Goal: Task Accomplishment & Management: Complete application form

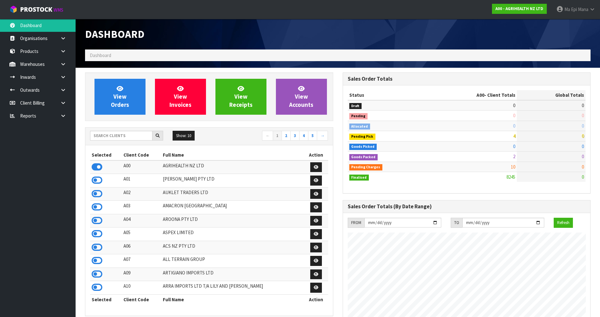
scroll to position [477, 257]
click at [111, 133] on input "text" at bounding box center [121, 136] width 62 height 10
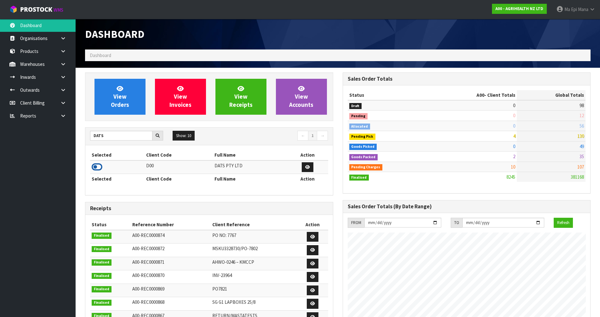
click at [101, 165] on icon at bounding box center [97, 166] width 11 height 9
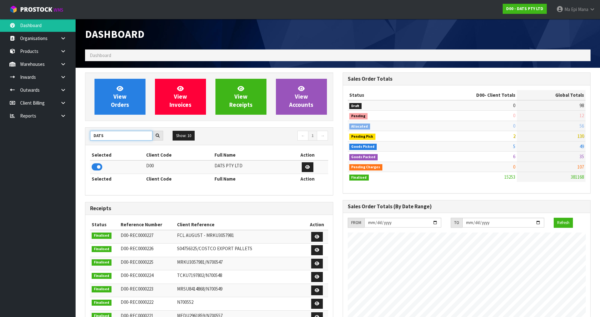
click at [124, 138] on input "DATS" at bounding box center [121, 136] width 62 height 10
type input "NERO"
click at [96, 166] on icon at bounding box center [97, 166] width 11 height 9
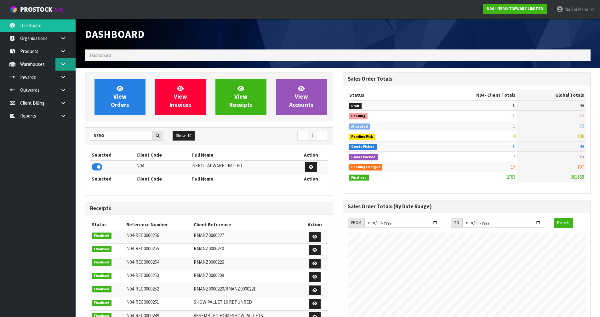
click at [71, 68] on link at bounding box center [65, 64] width 20 height 13
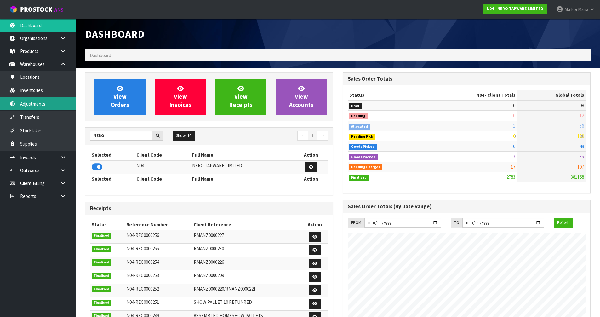
click at [56, 109] on link "Adjustments" at bounding box center [38, 103] width 76 height 13
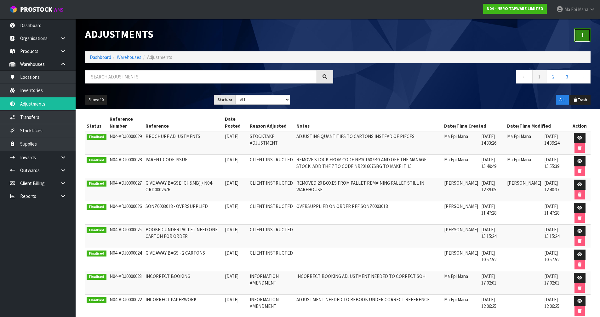
click at [587, 36] on link at bounding box center [582, 35] width 16 height 14
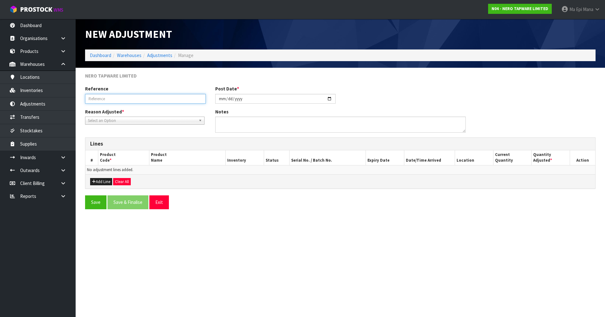
click at [113, 100] on input "text" at bounding box center [145, 99] width 121 height 10
click at [123, 121] on span "Select an Option" at bounding box center [142, 121] width 108 height 8
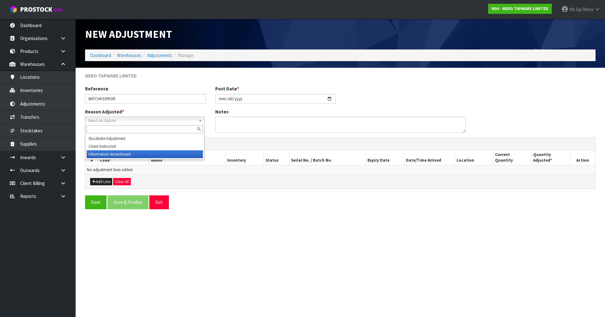
click at [133, 156] on li "Information Amendment" at bounding box center [145, 154] width 116 height 8
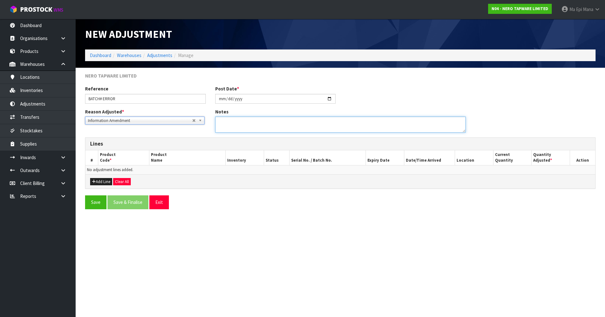
click at [244, 127] on textarea at bounding box center [340, 124] width 250 height 16
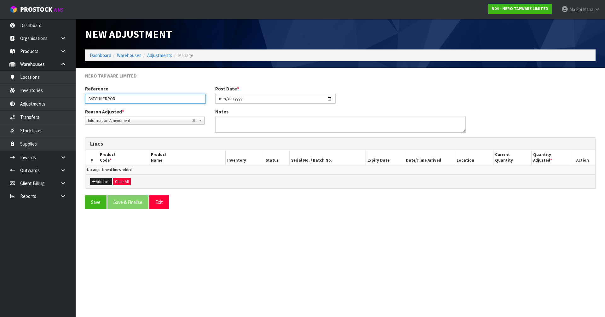
click at [103, 98] on input "BATCH# ERROR" at bounding box center [145, 99] width 121 height 10
type input "BATCH# INPUT ERROR"
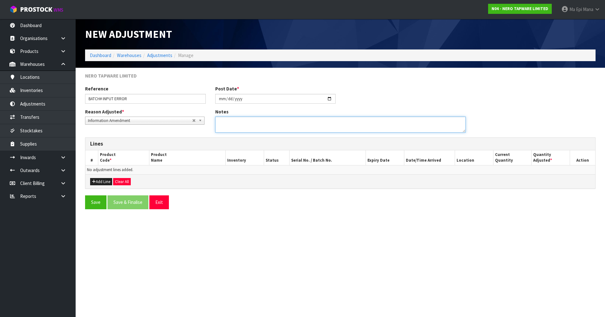
click at [242, 130] on textarea at bounding box center [340, 124] width 250 height 16
type textarea "CORRECTING BATCH NUMBER, KEYING ERROR"
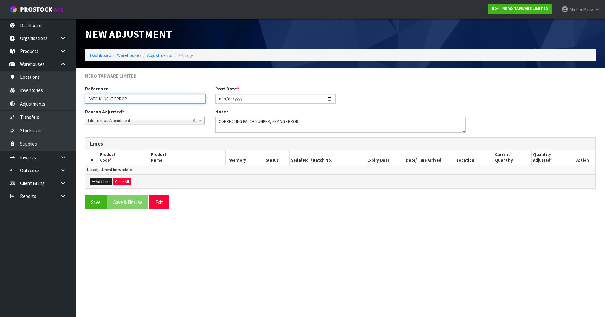
drag, startPoint x: 134, startPoint y: 98, endPoint x: 103, endPoint y: 98, distance: 30.5
click at [103, 98] on input "BATCH# INPUT ERROR" at bounding box center [145, 99] width 121 height 10
type input "BATCH# KEYING ERROR"
click at [99, 183] on button "Add Line" at bounding box center [101, 182] width 22 height 8
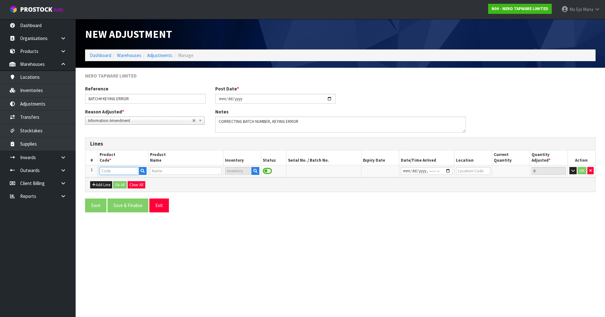
click at [109, 168] on input "text" at bounding box center [118, 171] width 39 height 8
paste input "NR251908BZ"
type input "NR251908BZ"
type input "OPAL PULL OUT SINK MIXER WITH VEGIE SPRAY FUNCTION BRUSHED BRONZE"
type input "NR251908BZ"
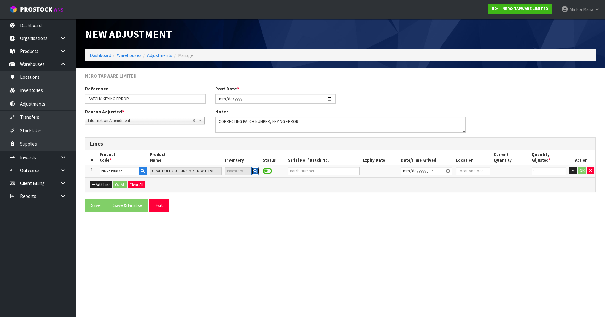
click at [254, 172] on icon "button" at bounding box center [255, 171] width 4 height 4
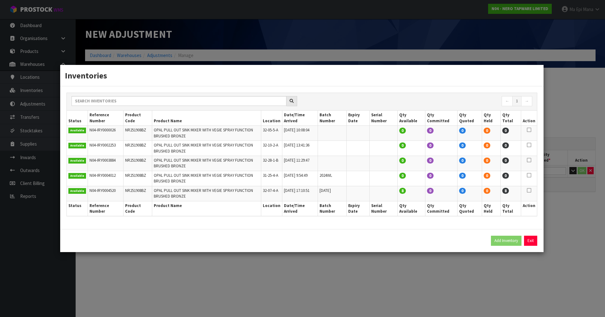
click at [530, 190] on icon at bounding box center [528, 190] width 4 height 0
click at [502, 240] on button "Add Inventory" at bounding box center [506, 241] width 31 height 10
type input "N04-IRY0004520"
type input "[DATE]T17:10:51"
type input "32-07-4-A"
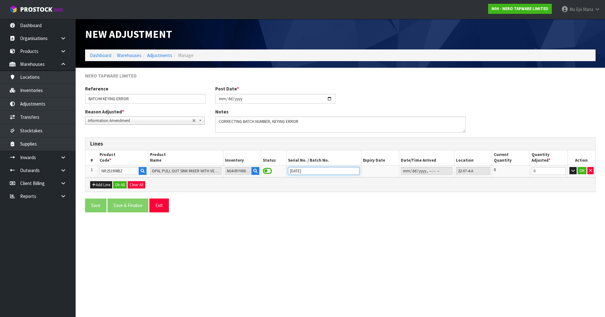
click at [306, 170] on input "[DATE]" at bounding box center [323, 171] width 71 height 8
type input "[DATE]"
click at [583, 171] on button "OK" at bounding box center [581, 171] width 9 height 8
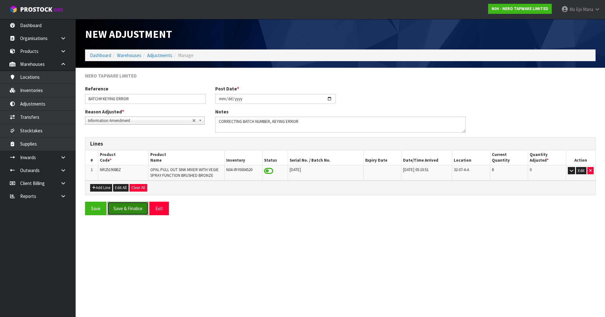
click at [131, 210] on button "Save & Finalise" at bounding box center [127, 209] width 41 height 14
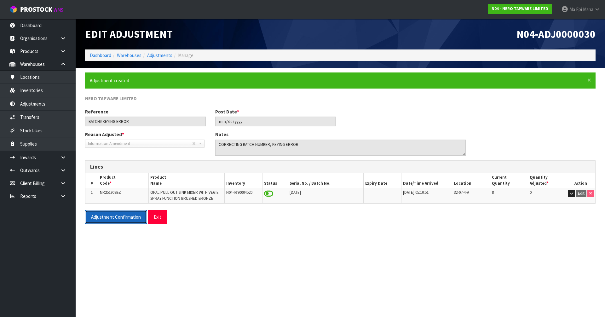
click at [119, 219] on button "Adjustment Confirmation" at bounding box center [116, 217] width 62 height 14
click at [161, 215] on button "Exit" at bounding box center [158, 217] width 20 height 14
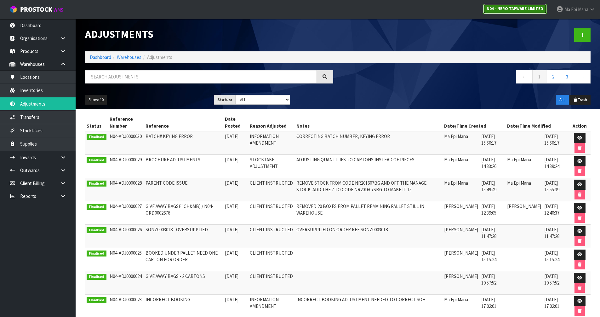
click at [503, 12] on link "N04 - NERO TAPWARE LIMITED" at bounding box center [515, 9] width 64 height 10
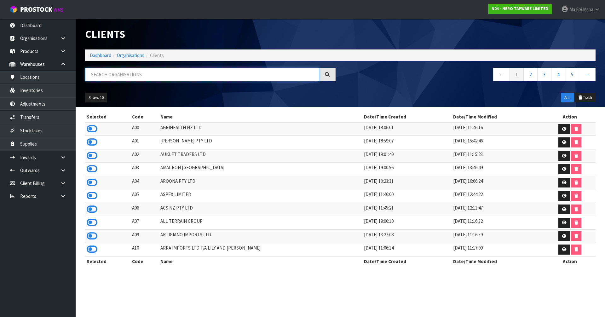
click at [96, 77] on input "text" at bounding box center [202, 75] width 234 height 14
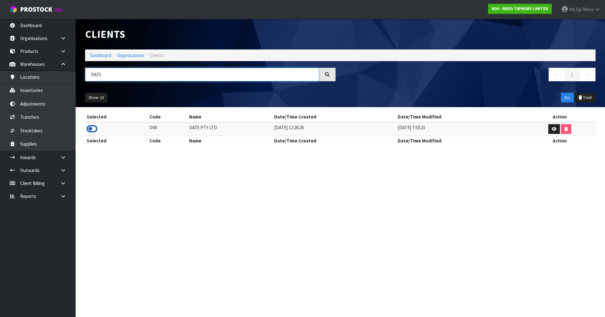
type input "DATS"
click at [96, 129] on icon at bounding box center [92, 128] width 11 height 9
click at [62, 162] on link at bounding box center [65, 157] width 20 height 13
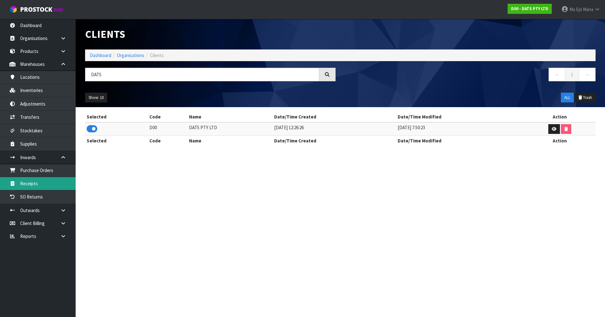
click at [31, 184] on link "Receipts" at bounding box center [38, 183] width 76 height 13
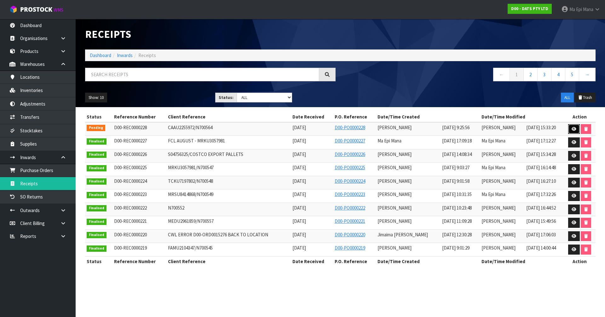
click at [575, 131] on icon at bounding box center [573, 129] width 5 height 4
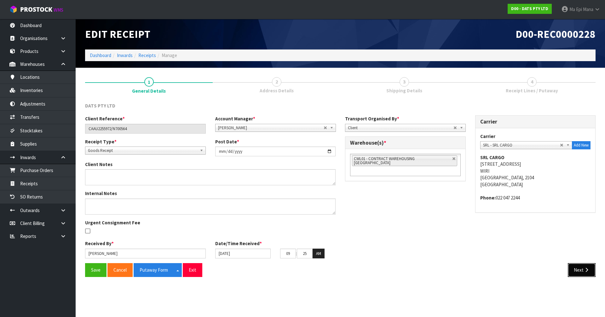
click at [581, 276] on button "Next" at bounding box center [581, 270] width 28 height 14
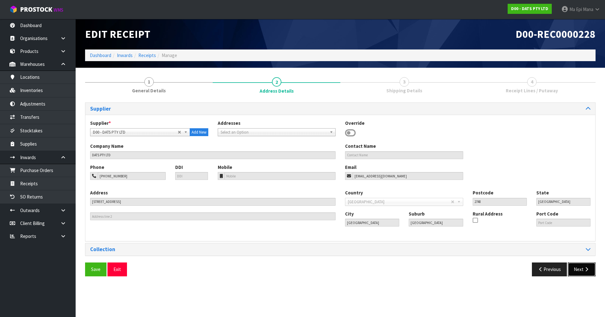
click at [577, 271] on button "Next" at bounding box center [581, 269] width 28 height 14
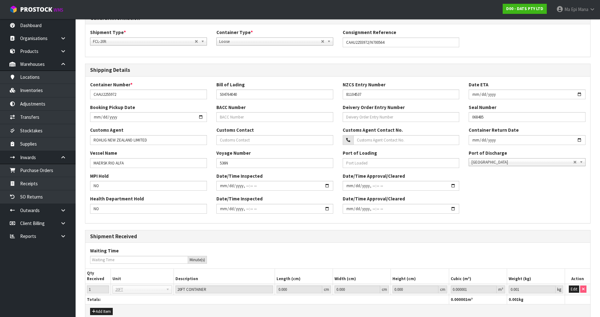
scroll to position [122, 0]
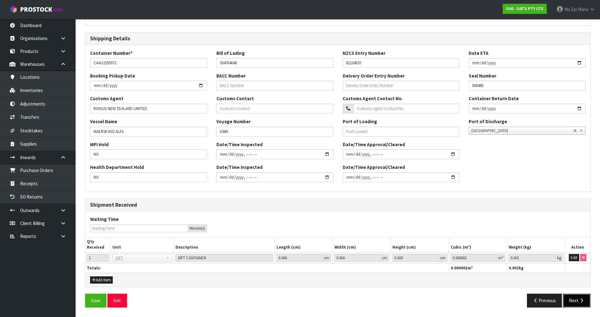
click at [576, 297] on button "Next" at bounding box center [577, 300] width 28 height 14
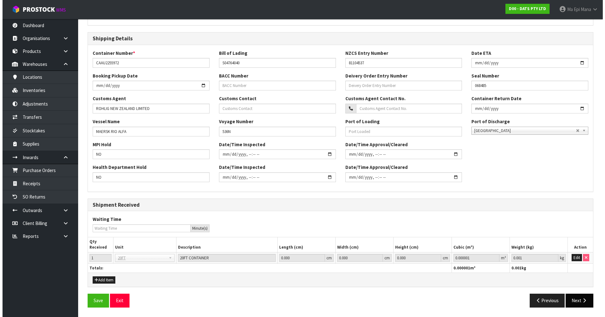
scroll to position [0, 0]
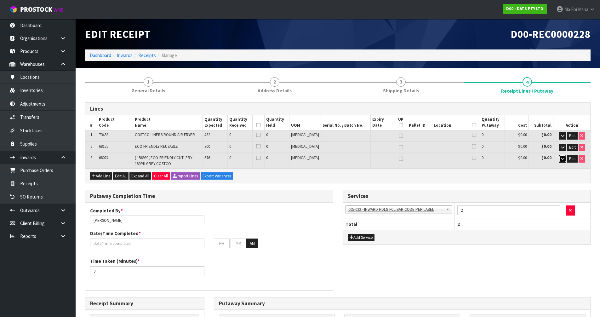
click at [561, 157] on icon "button" at bounding box center [562, 158] width 3 height 4
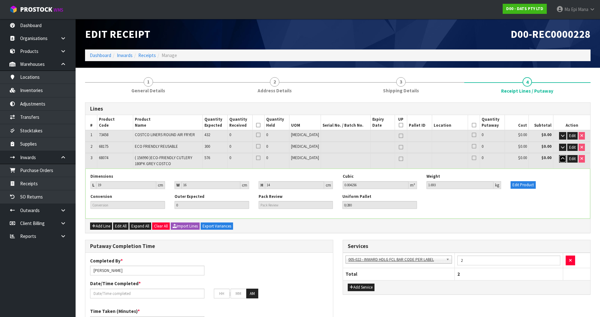
click at [561, 157] on icon "button" at bounding box center [562, 158] width 3 height 4
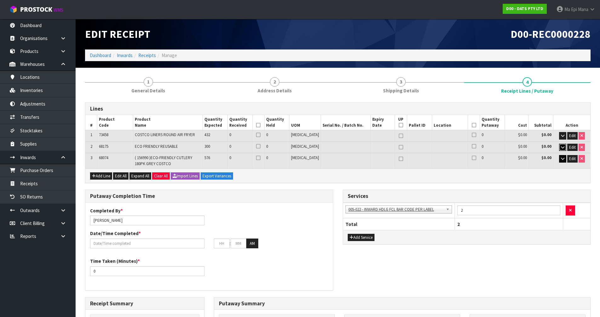
click at [562, 147] on icon "button" at bounding box center [562, 147] width 3 height 4
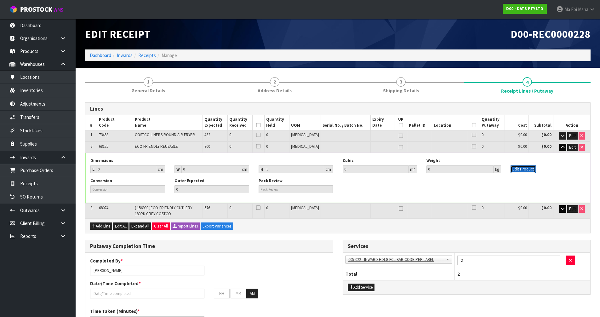
click at [521, 170] on button "Edit Product" at bounding box center [522, 169] width 25 height 8
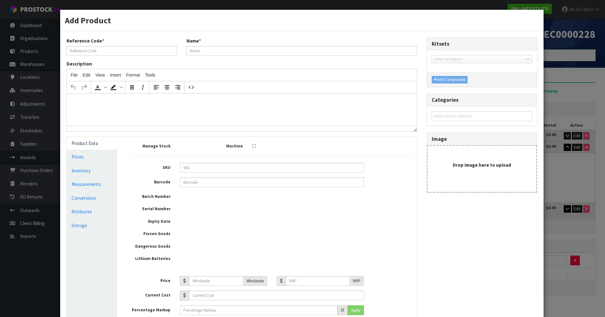
type input "68175"
type input "ECO FRIENDLY REUSABLE"
type input "0"
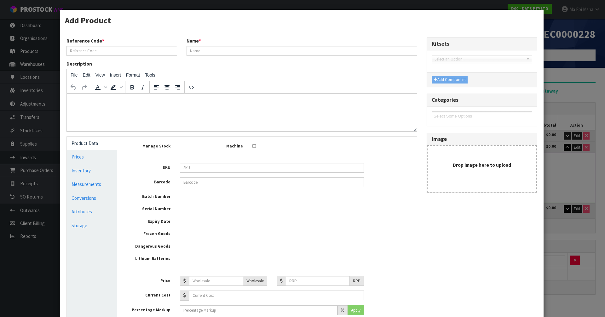
type input "0"
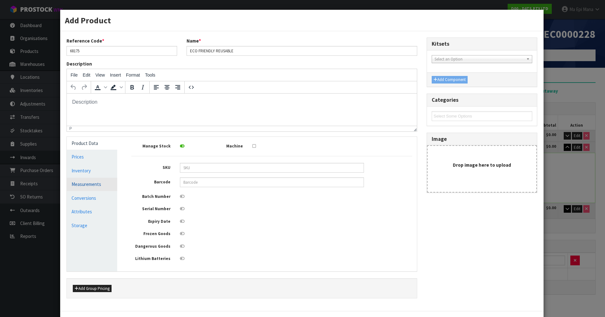
click at [91, 187] on link "Measurements" at bounding box center [92, 184] width 50 height 13
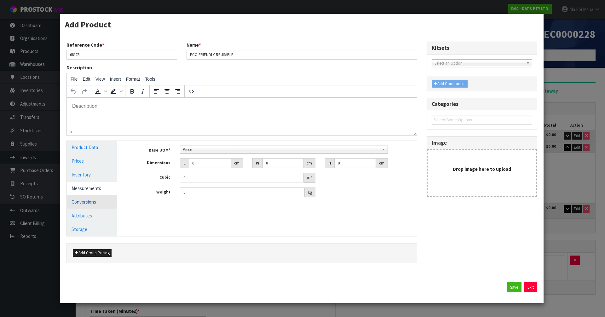
click at [92, 201] on link "Conversions" at bounding box center [92, 201] width 50 height 13
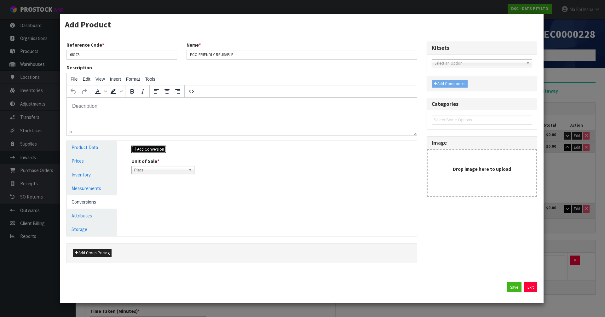
click at [159, 149] on button "Add Conversion" at bounding box center [148, 149] width 35 height 8
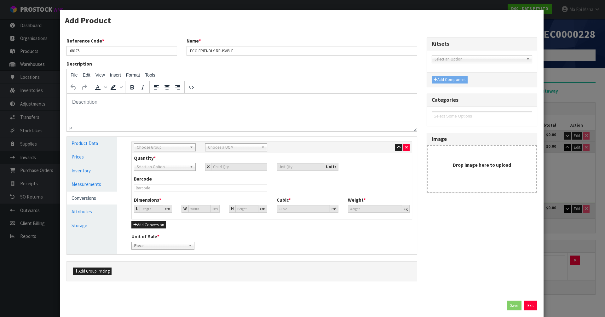
click at [159, 145] on span "Choose Group" at bounding box center [162, 148] width 50 height 8
click at [156, 186] on li "Pallet" at bounding box center [164, 189] width 59 height 8
click at [236, 165] on input "number" at bounding box center [239, 167] width 56 height 8
type input "1"
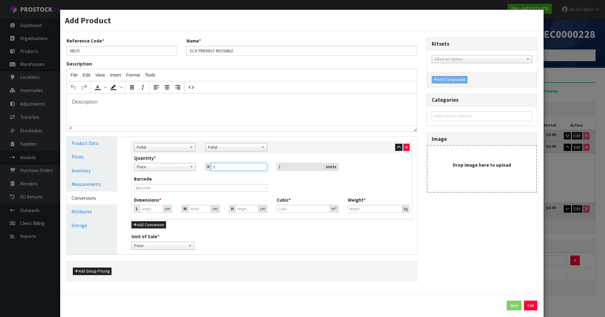
type input "10"
type input "108"
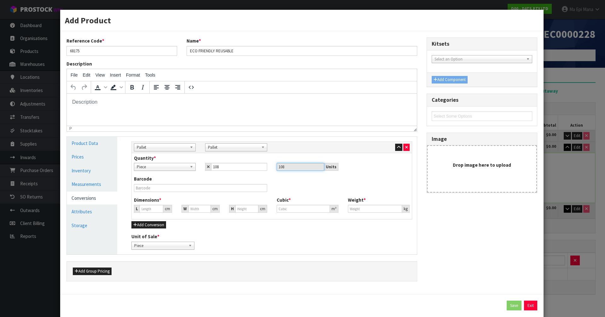
type input "0"
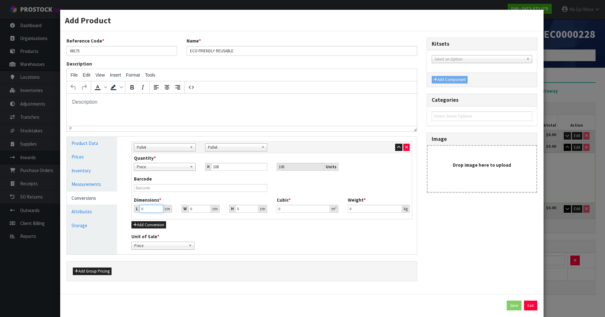
type input "1"
type input "0.000001"
type input "100"
type input "120"
type input "1"
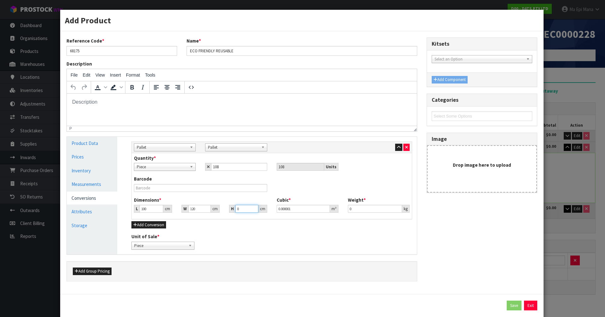
type input "0.012"
type input "12"
type input "0.144"
type input "128"
type input "1.536"
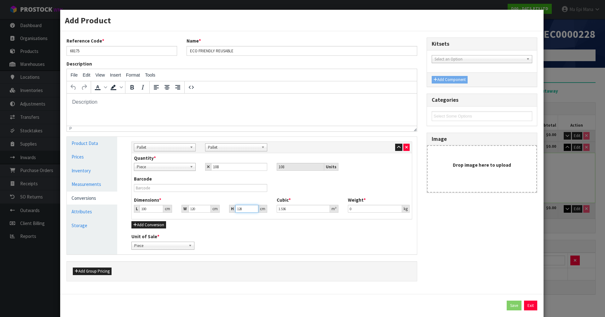
type input "128"
type input "210"
click at [506, 306] on button "Save" at bounding box center [513, 305] width 15 height 10
type input "24.228"
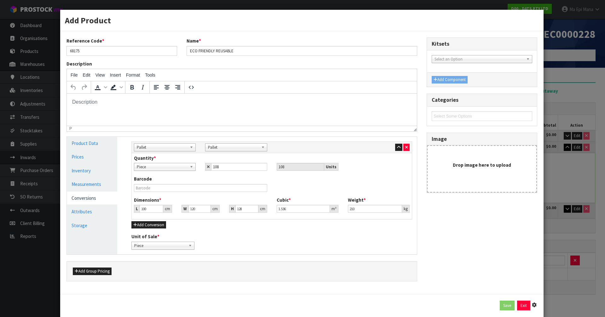
type input "24.228"
type input "0.014222"
type input "1.944"
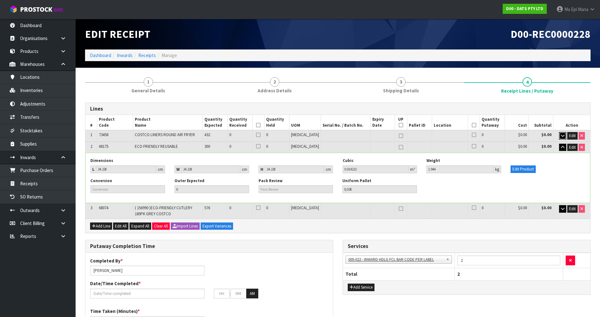
click at [562, 134] on icon "button" at bounding box center [562, 136] width 3 height 4
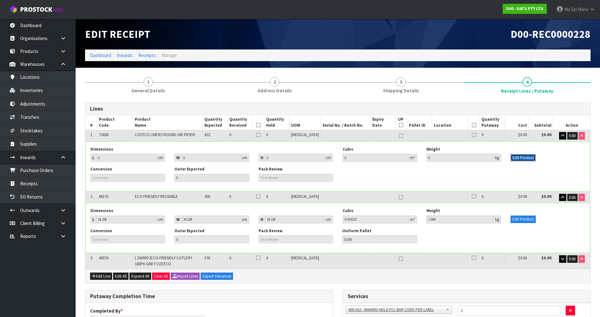
click at [515, 156] on button "Edit Product" at bounding box center [522, 158] width 25 height 8
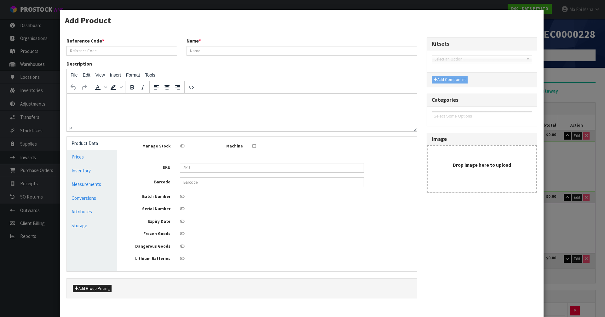
type input "73458"
type input "COSTCO LINERS ROUND AIR FRYER"
click at [91, 187] on link "Measurements" at bounding box center [92, 184] width 50 height 13
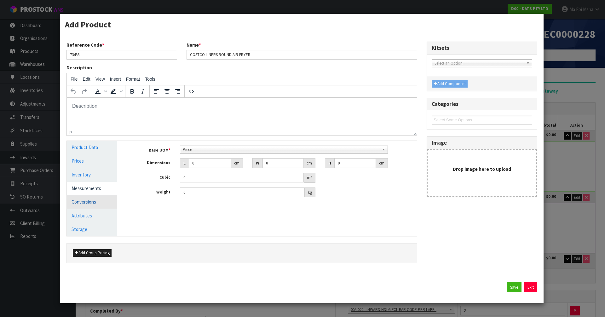
click at [92, 202] on link "Conversions" at bounding box center [92, 201] width 50 height 13
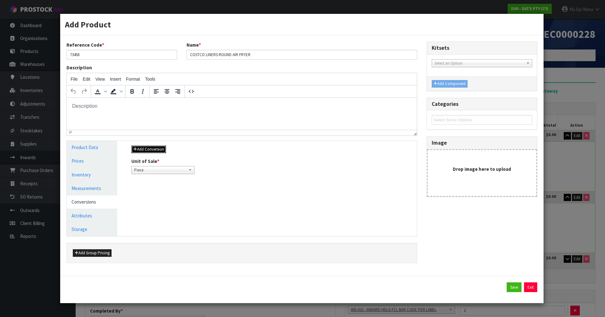
click at [156, 151] on button "Add Conversion" at bounding box center [148, 149] width 35 height 8
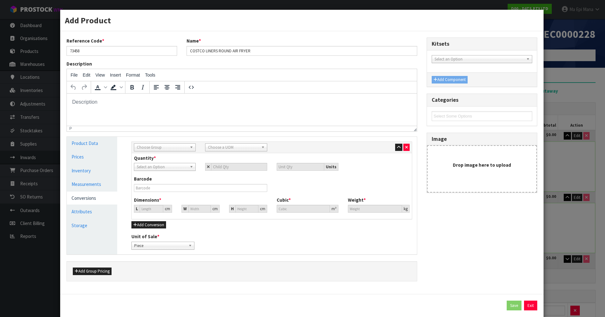
click at [160, 149] on span "Choose Group" at bounding box center [162, 148] width 50 height 8
click at [147, 192] on li "Pallet" at bounding box center [164, 189] width 59 height 8
click at [218, 168] on input "number" at bounding box center [239, 167] width 56 height 8
type input "1"
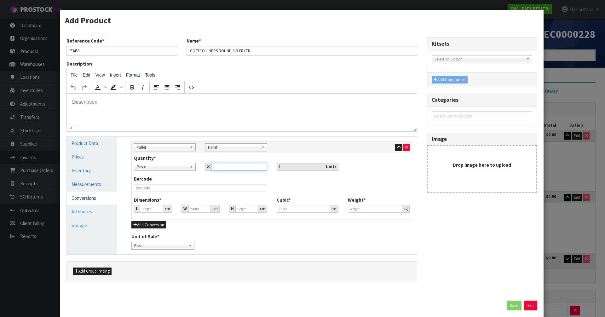
type input "10"
type input "108"
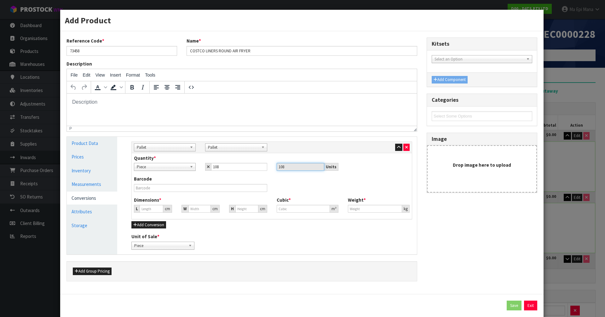
type input "0"
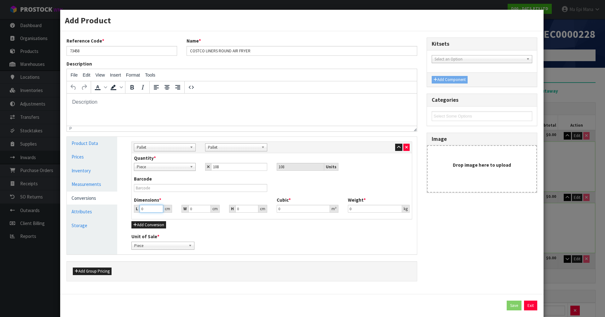
type input "1"
type input "0.000001"
type input "100"
type input "120"
type input "1"
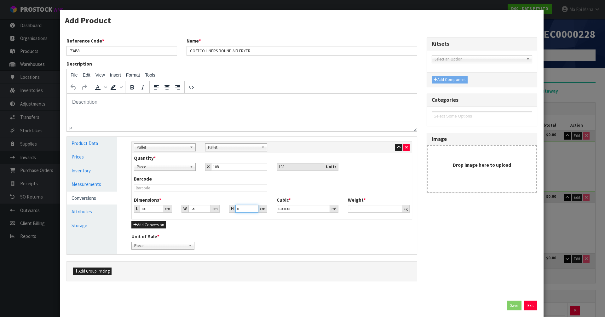
type input "0.012"
type input "11"
type input "0.132"
type input "112"
type input "1.344"
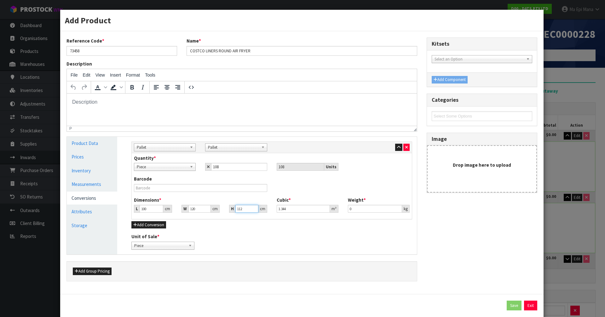
type input "112"
type input "157"
click at [513, 306] on button "Save" at bounding box center [513, 305] width 15 height 10
type input "23.173"
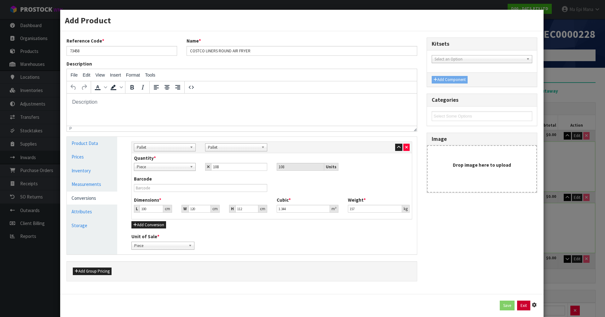
type input "23.173"
type input "0.012444"
type input "1.454"
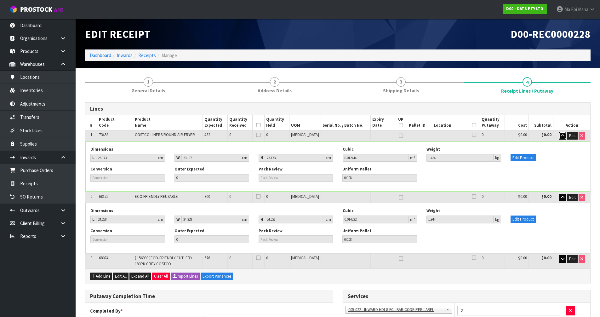
click at [564, 136] on icon "button" at bounding box center [562, 136] width 3 height 4
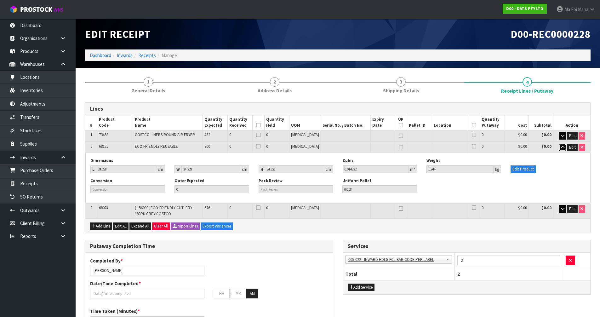
click at [561, 147] on icon "button" at bounding box center [562, 147] width 3 height 4
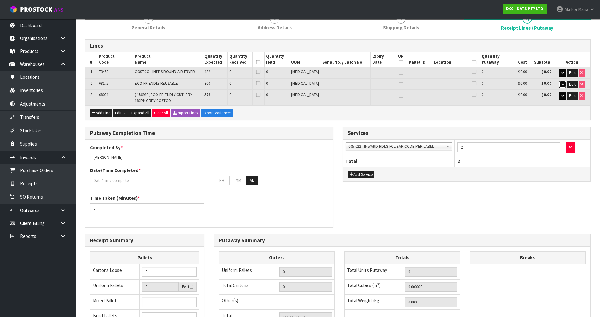
scroll to position [157, 0]
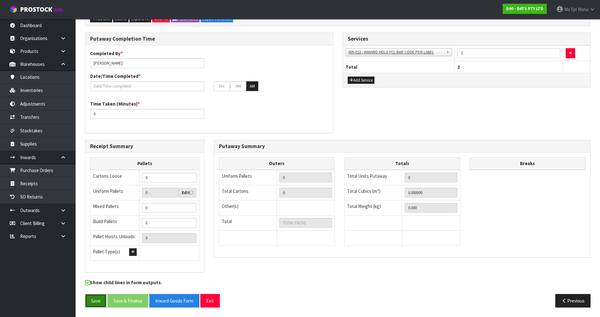
click at [94, 304] on button "Save" at bounding box center [95, 301] width 21 height 14
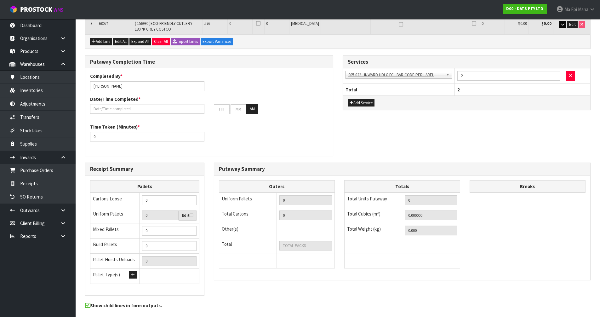
scroll to position [0, 0]
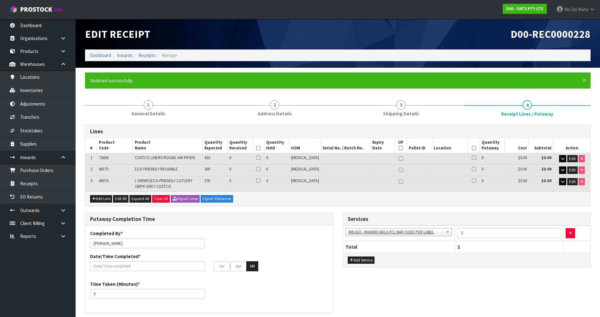
type input "0"
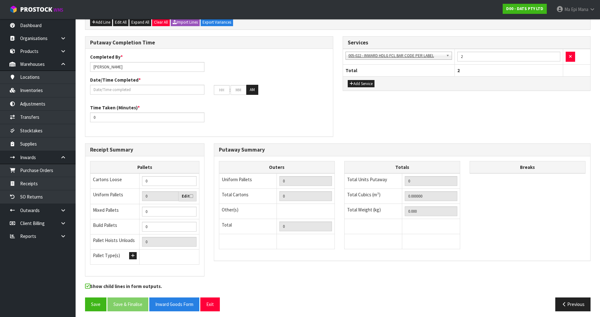
scroll to position [180, 0]
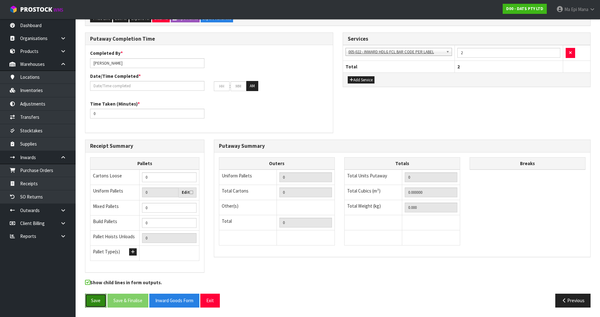
click at [88, 298] on button "Save" at bounding box center [95, 300] width 21 height 14
click at [206, 303] on button "Exit" at bounding box center [210, 300] width 20 height 14
